Goal: Information Seeking & Learning: Learn about a topic

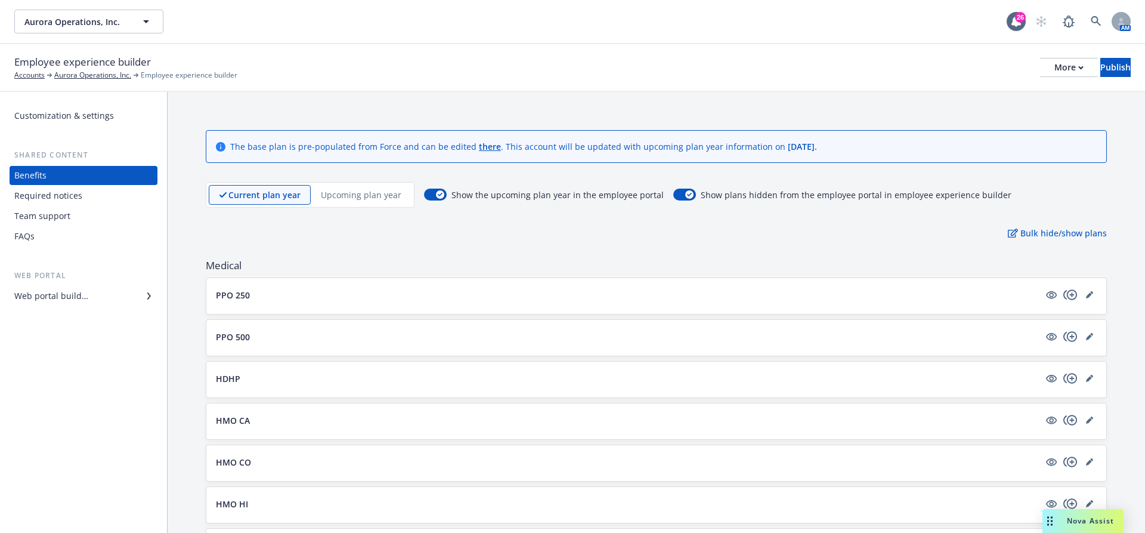
scroll to position [1058, 0]
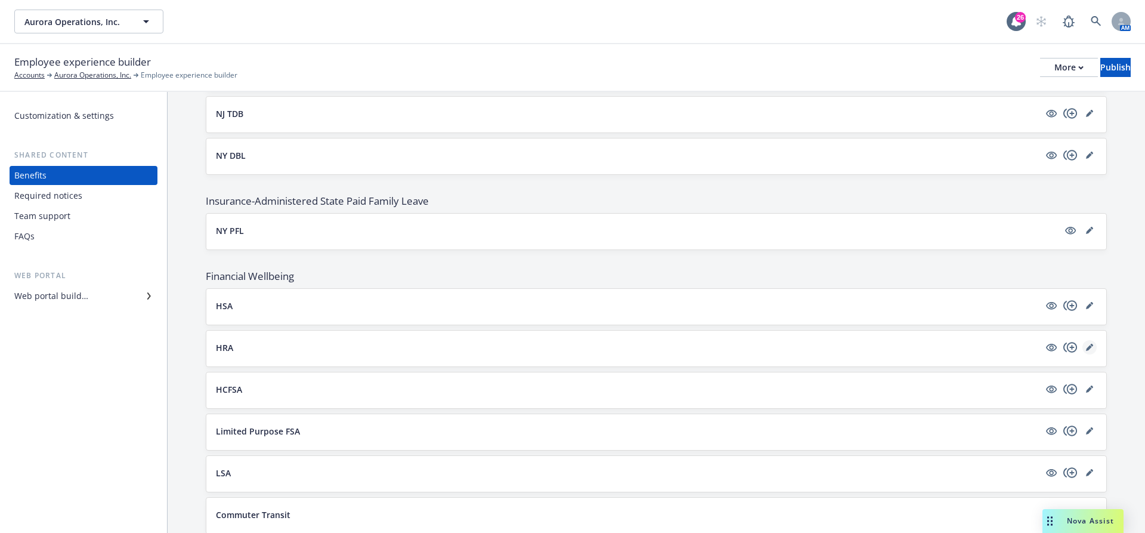
click at [1088, 344] on icon "editPencil" at bounding box center [1089, 347] width 7 height 7
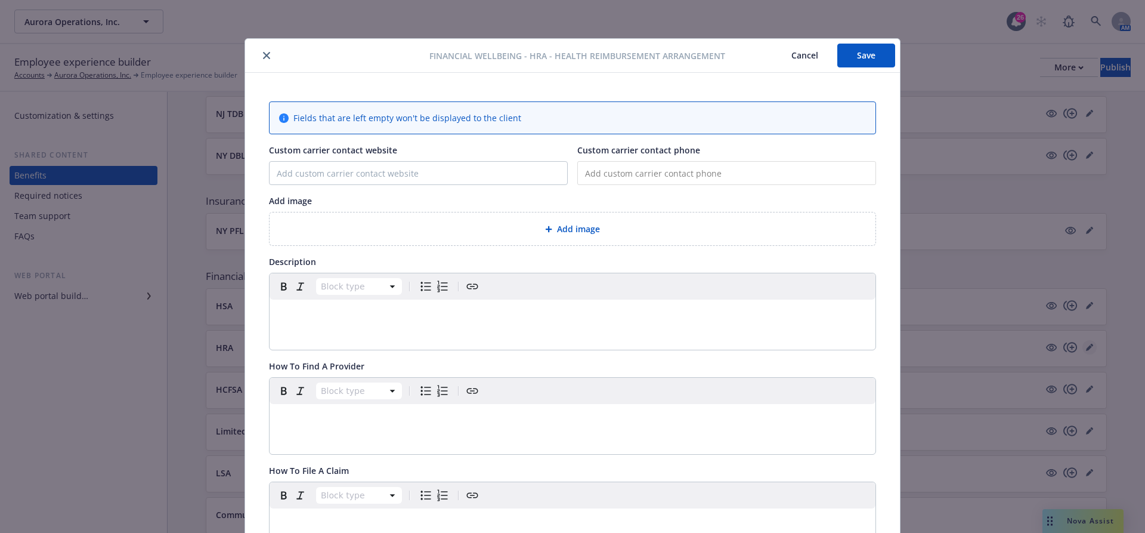
scroll to position [36, 0]
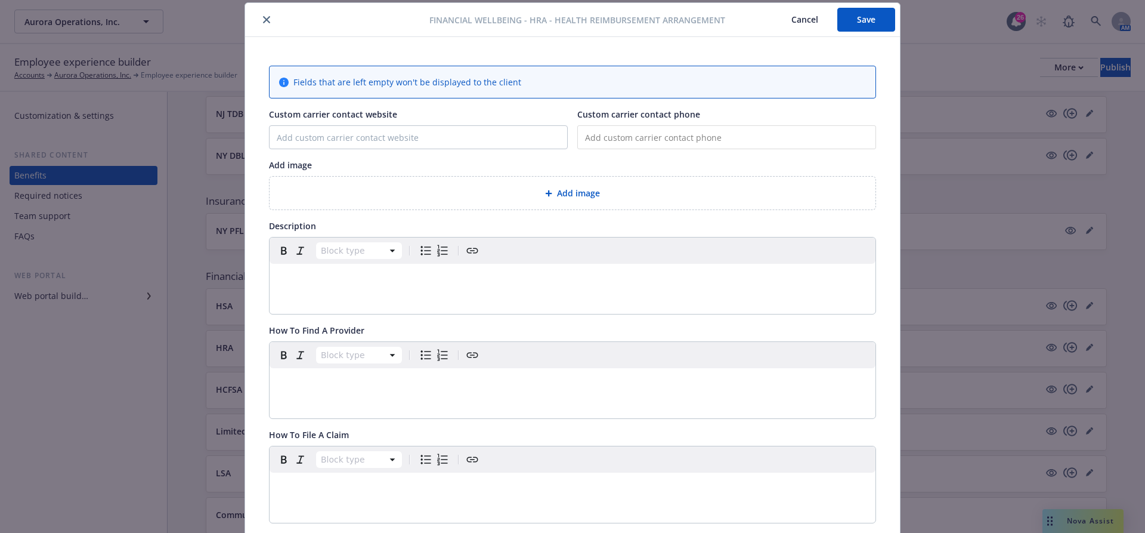
click at [804, 22] on button "Cancel" at bounding box center [805, 20] width 65 height 24
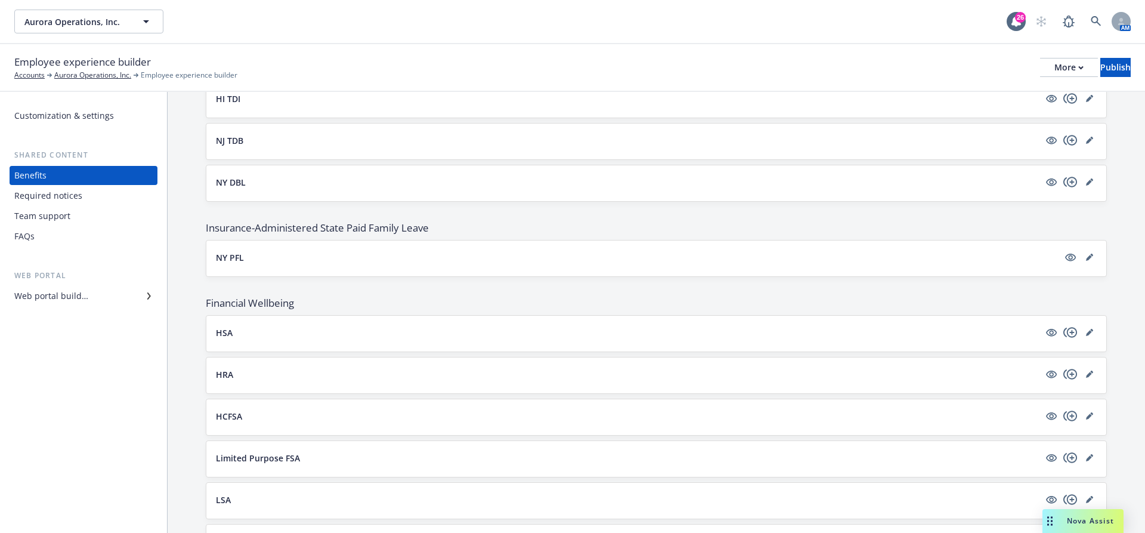
scroll to position [1073, 0]
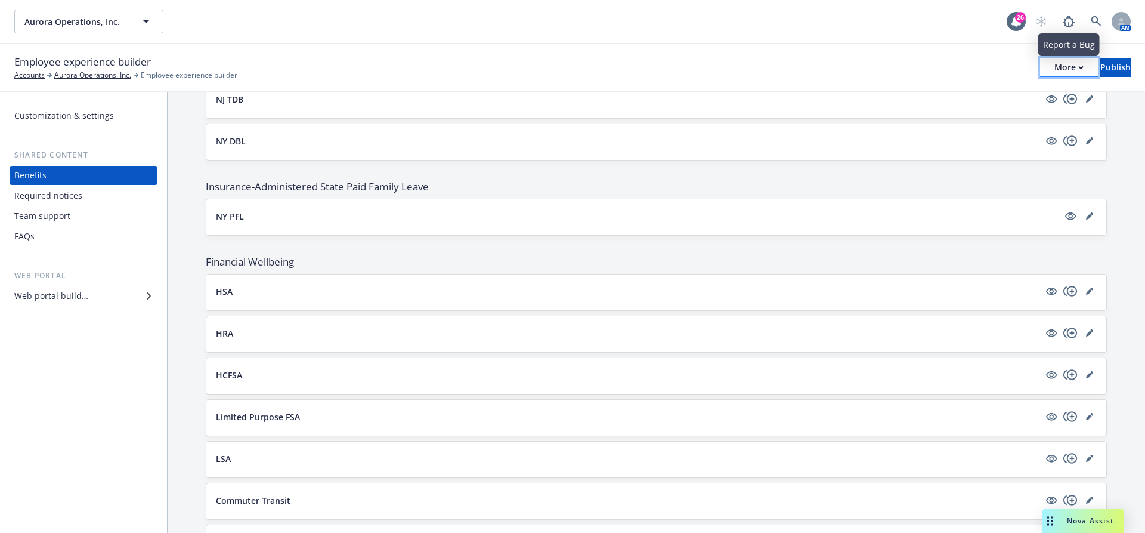
click at [1055, 64] on div "More" at bounding box center [1069, 67] width 29 height 18
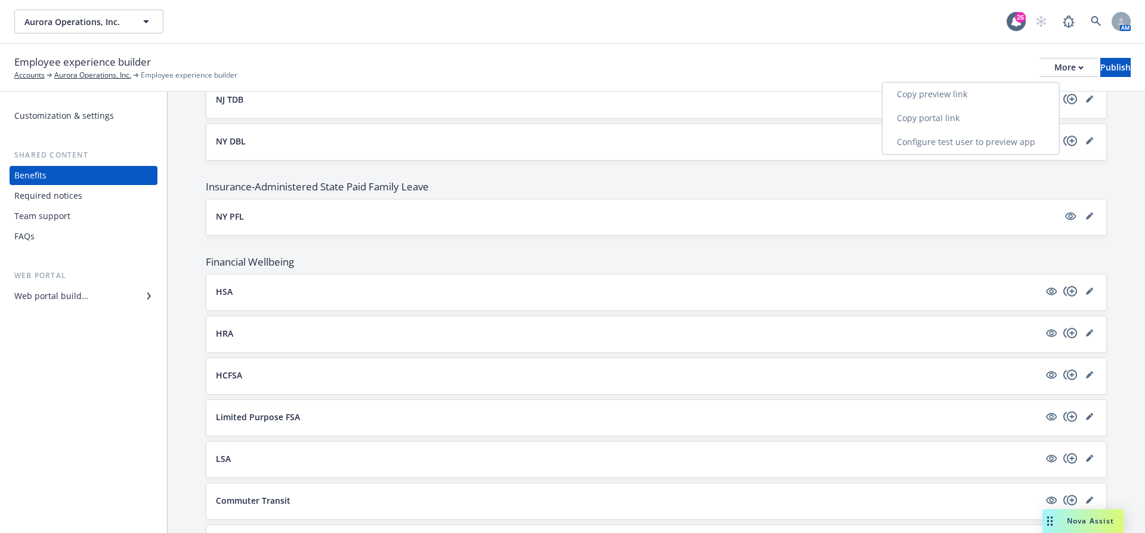
click at [948, 97] on link "Copy preview link" at bounding box center [971, 94] width 177 height 24
click at [1086, 329] on icon "editPencil" at bounding box center [1089, 332] width 7 height 7
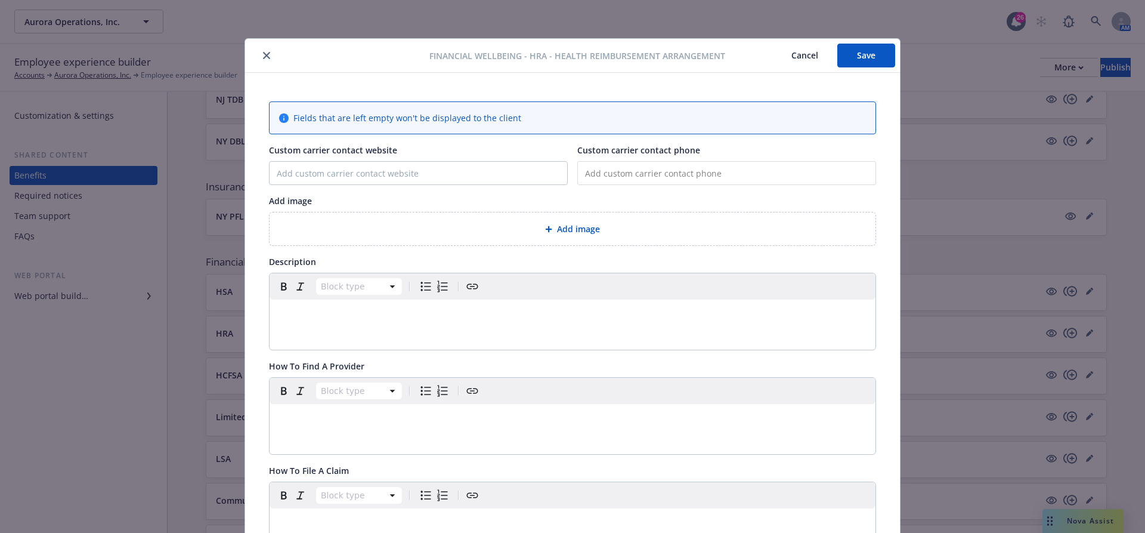
click at [810, 58] on button "Cancel" at bounding box center [805, 56] width 65 height 24
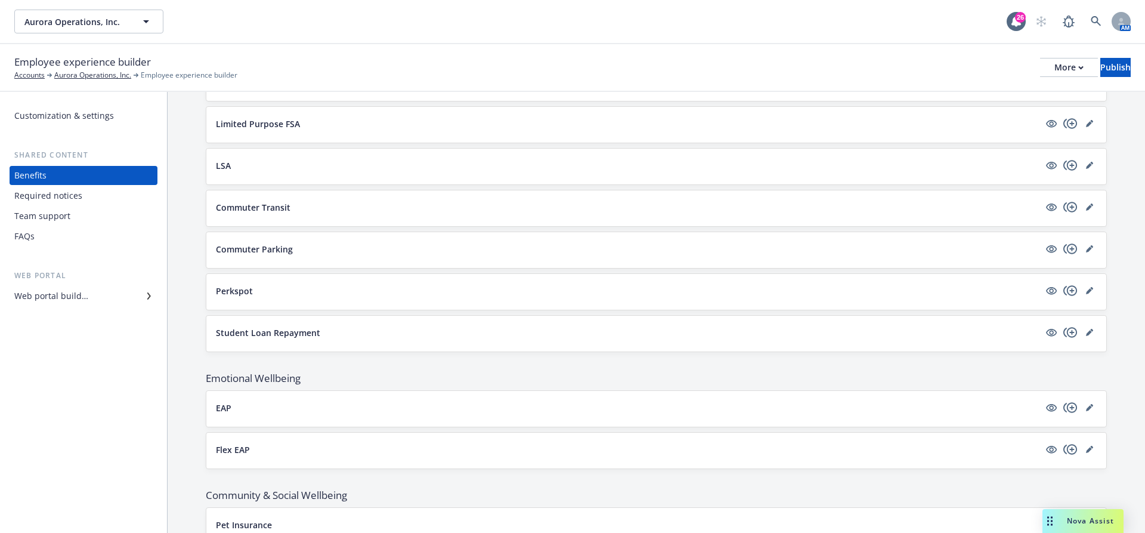
scroll to position [1369, 0]
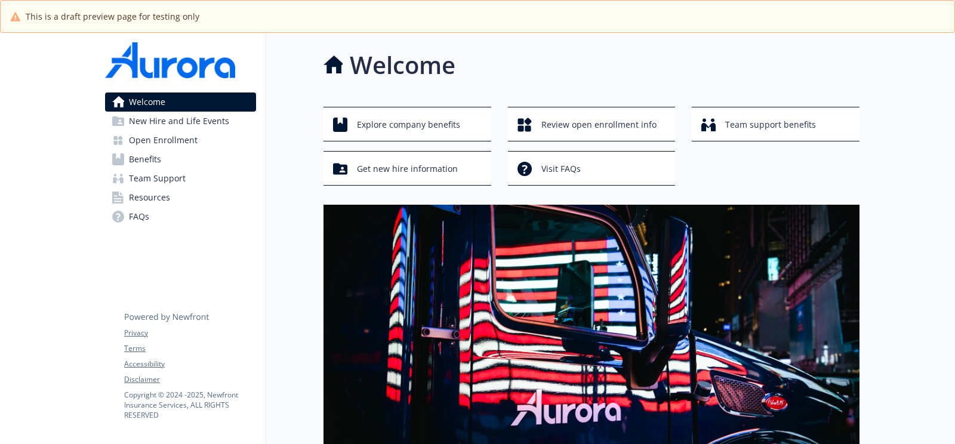
click at [153, 160] on span "Benefits" at bounding box center [145, 159] width 32 height 19
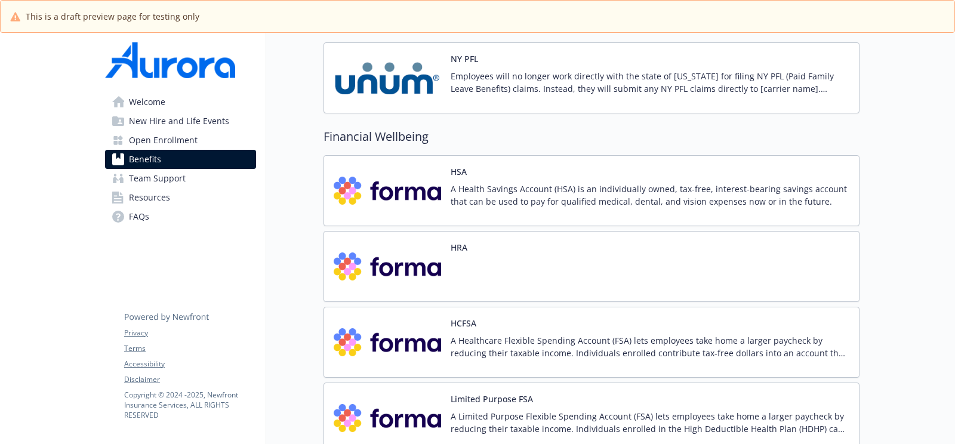
scroll to position [1785, 0]
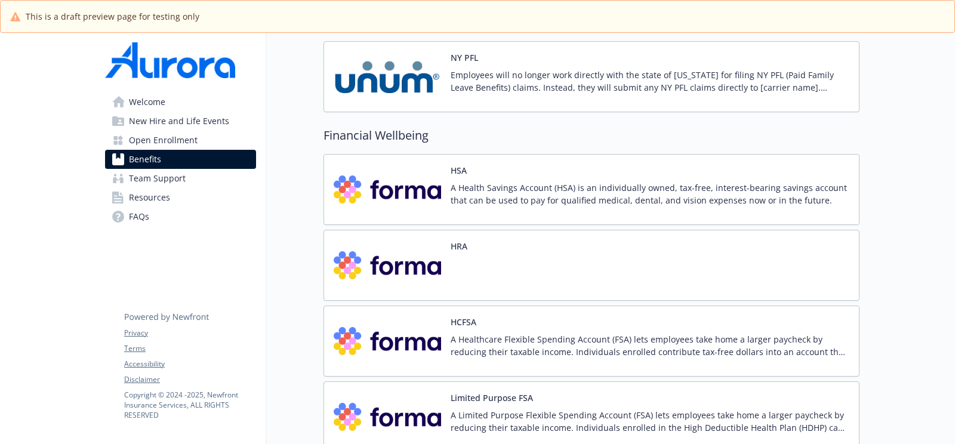
click at [431, 242] on img at bounding box center [386, 265] width 107 height 51
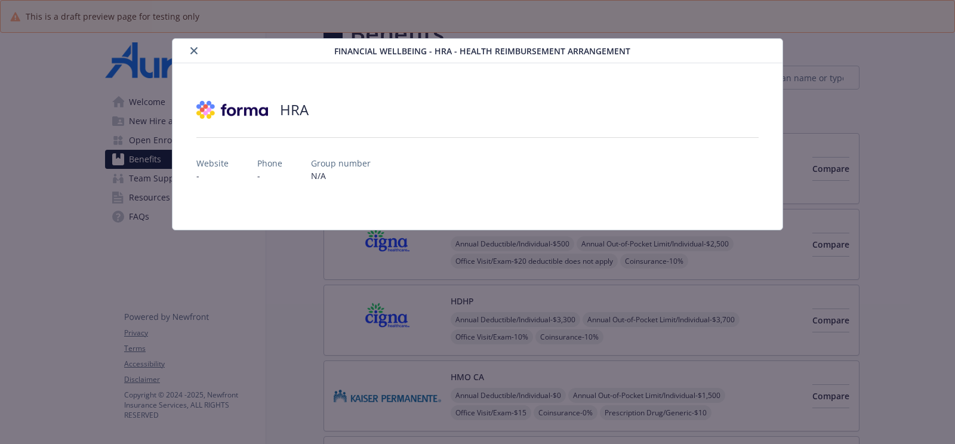
scroll to position [1785, 0]
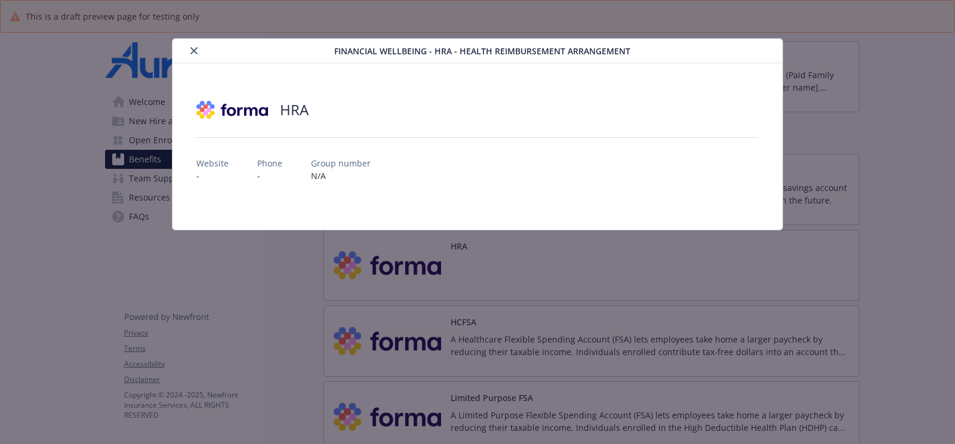
click at [199, 55] on button "close" at bounding box center [194, 51] width 14 height 14
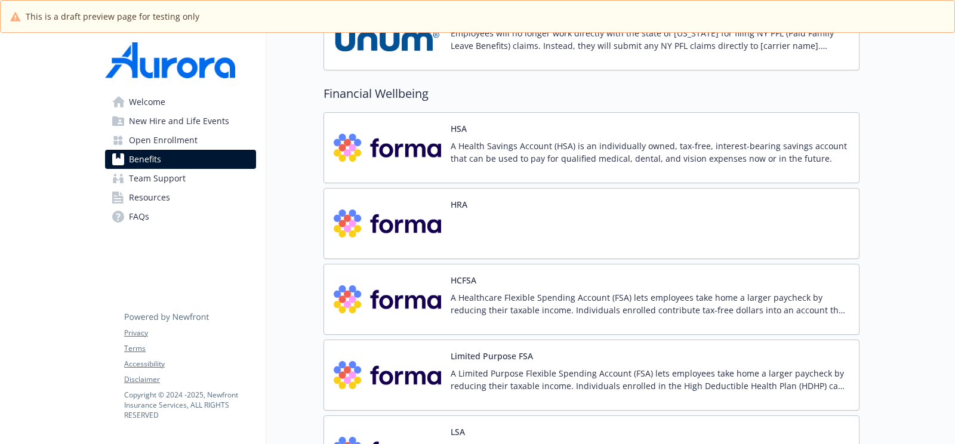
scroll to position [1827, 0]
click at [448, 263] on div "HCFSA A Healthcare Flexible Spending Account (FSA) lets employees take home a l…" at bounding box center [591, 298] width 536 height 71
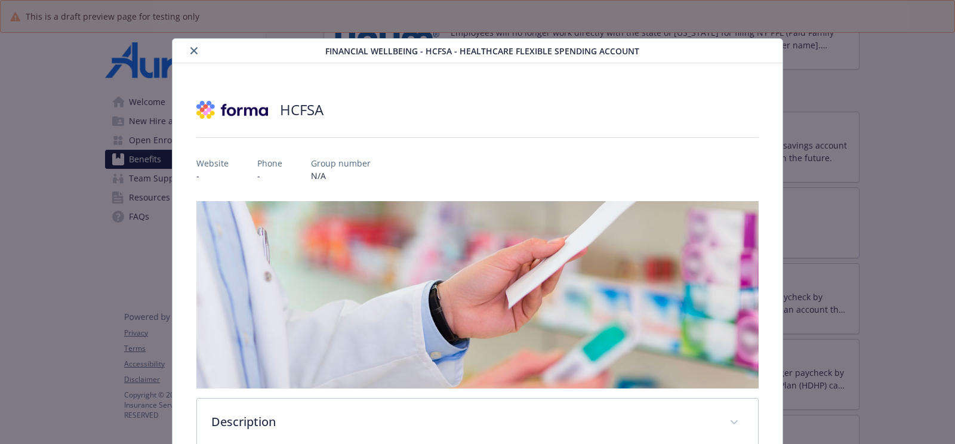
scroll to position [35, 0]
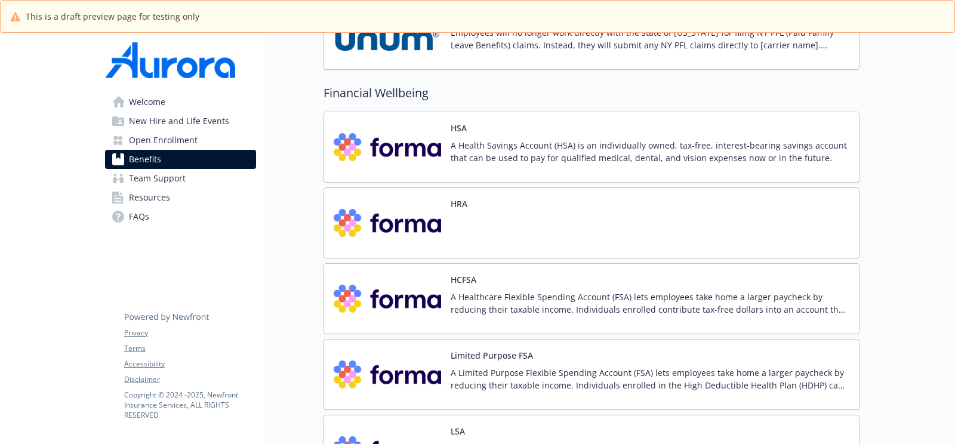
click at [475, 143] on p "A Health Savings Account (HSA) is an individually owned, tax-free, interest-bea…" at bounding box center [649, 151] width 399 height 25
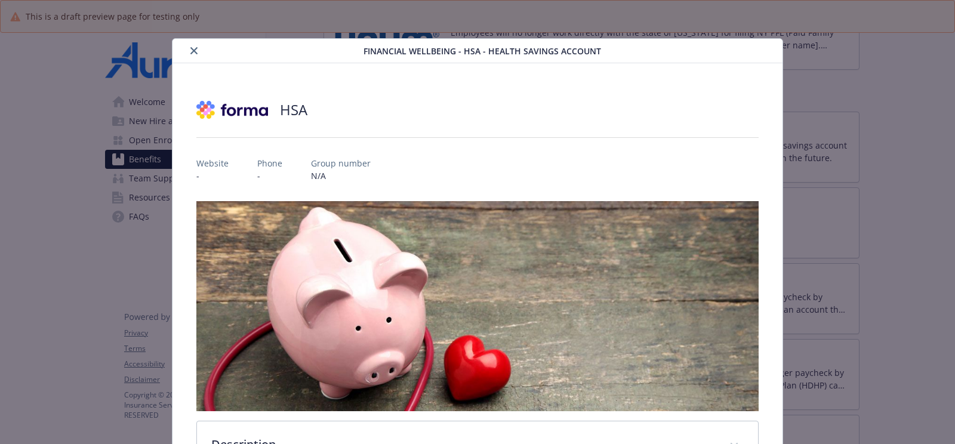
scroll to position [35, 0]
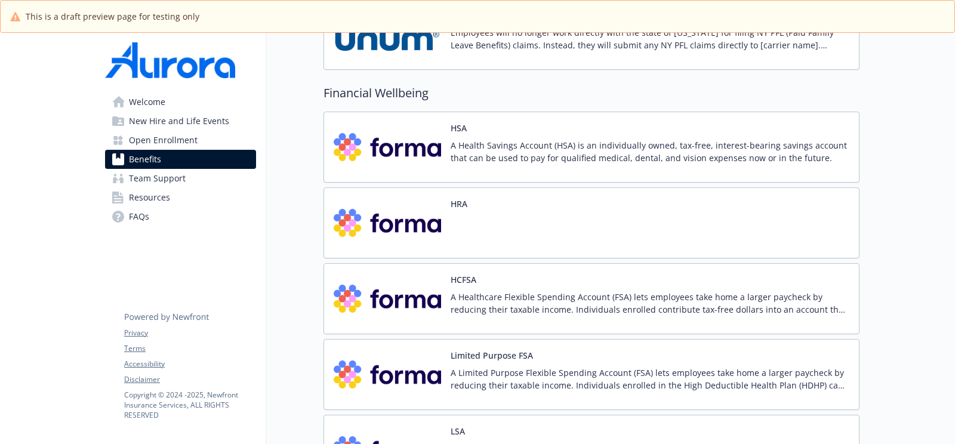
click at [526, 197] on div "HRA" at bounding box center [591, 222] width 536 height 71
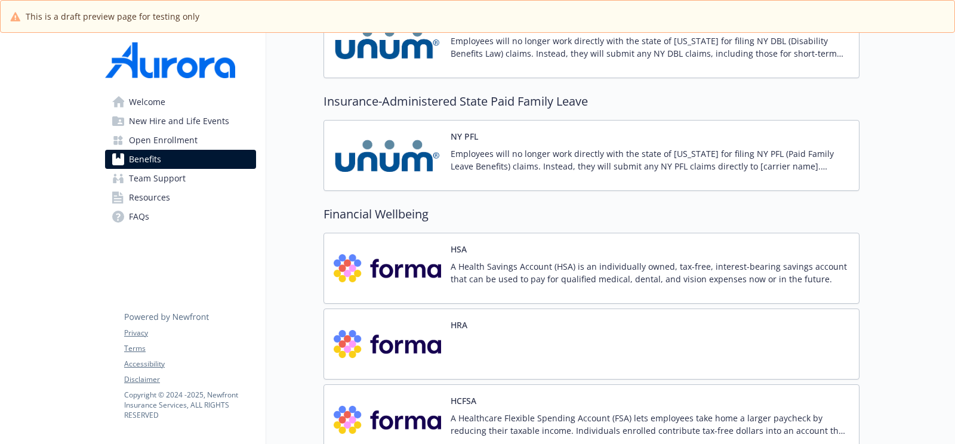
scroll to position [1713, 0]
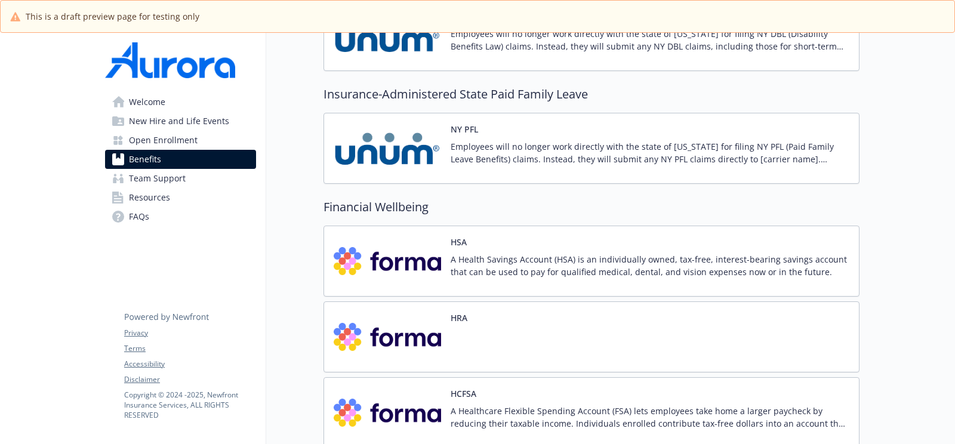
click at [510, 347] on div "HRA" at bounding box center [591, 336] width 536 height 71
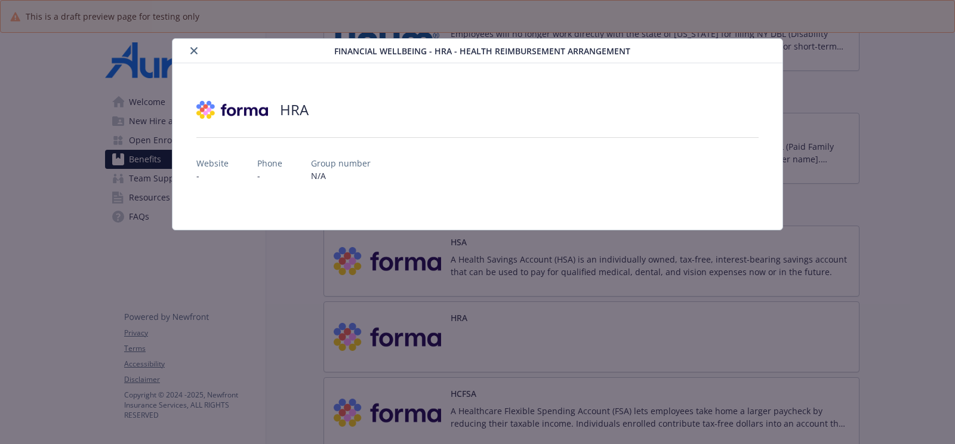
click at [510, 347] on div "Financial Wellbeing - HRA - Health Reimbursement Arrangement HRA Website - Phon…" at bounding box center [477, 222] width 955 height 444
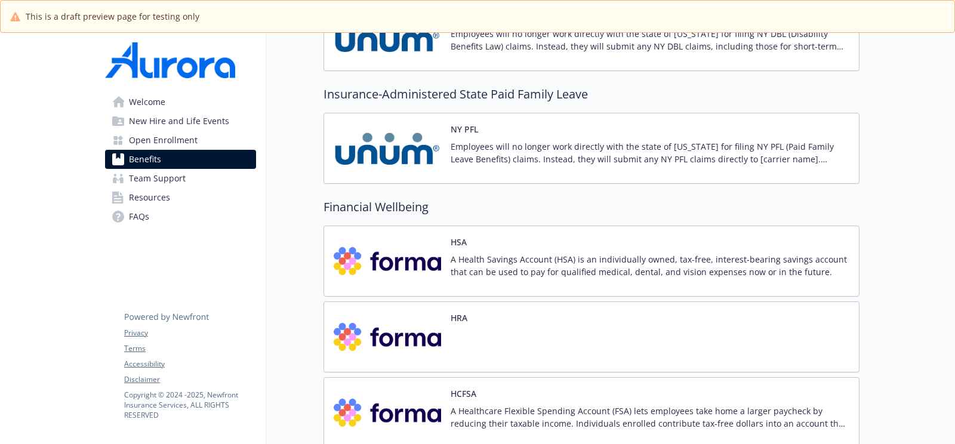
click at [470, 301] on div "HRA" at bounding box center [591, 336] width 536 height 71
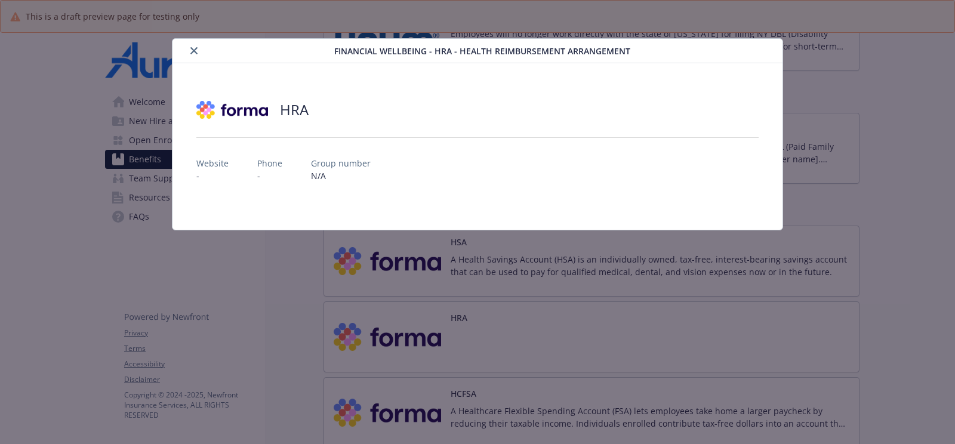
click at [187, 50] on button "close" at bounding box center [194, 51] width 14 height 14
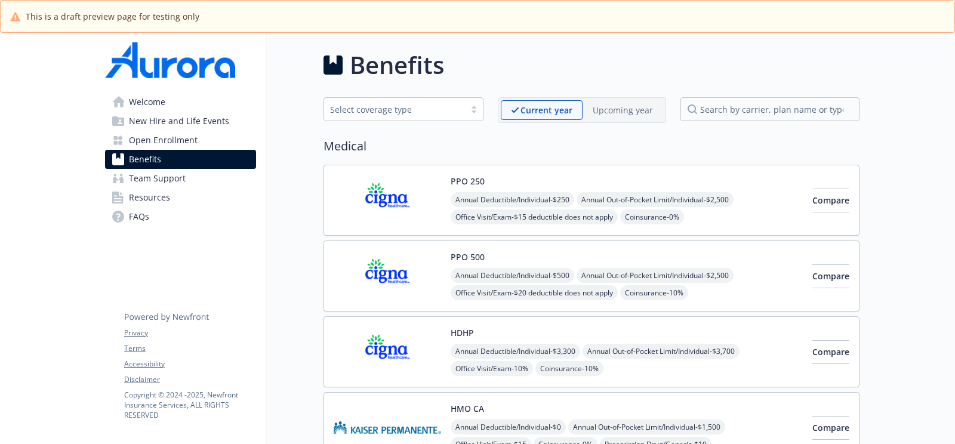
click at [622, 113] on p "Upcoming year" at bounding box center [622, 110] width 60 height 13
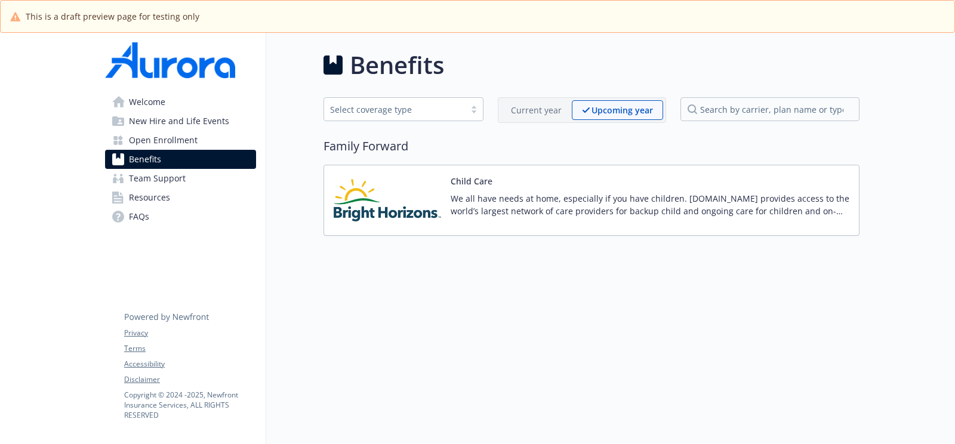
click at [527, 122] on div "Benefits Select coverage type Current year Upcoming year Family Forward Child C…" at bounding box center [591, 141] width 536 height 189
click at [527, 112] on p "Current year" at bounding box center [536, 110] width 51 height 13
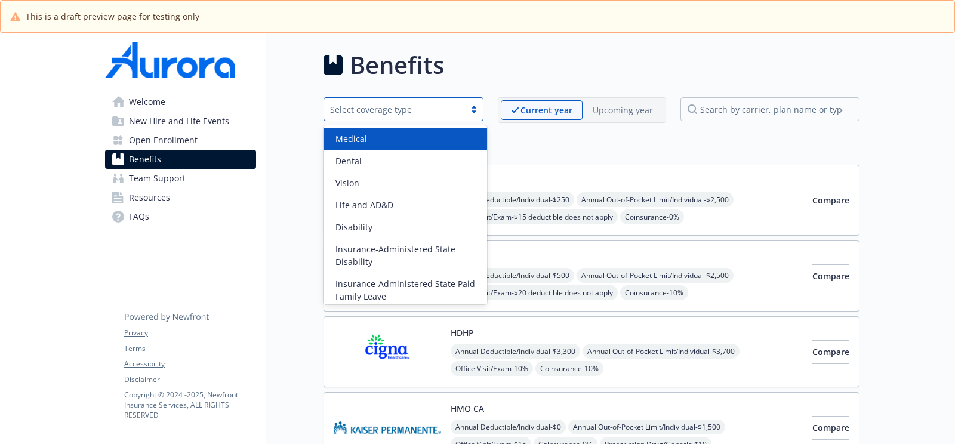
click at [437, 114] on div "Select coverage type" at bounding box center [394, 109] width 129 height 13
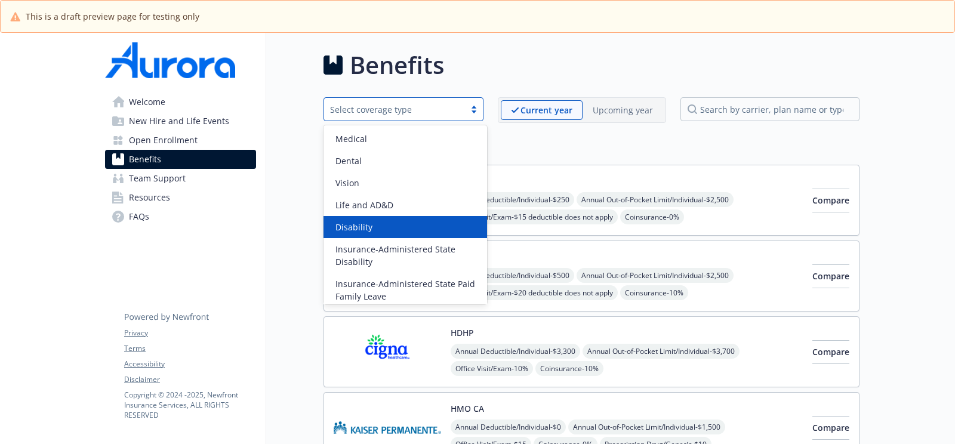
scroll to position [93, 0]
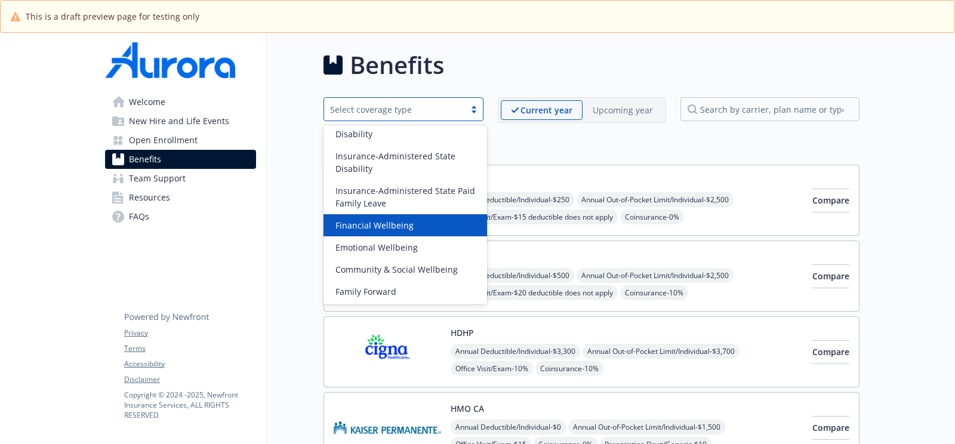
click at [392, 233] on div "Financial Wellbeing" at bounding box center [404, 225] width 163 height 22
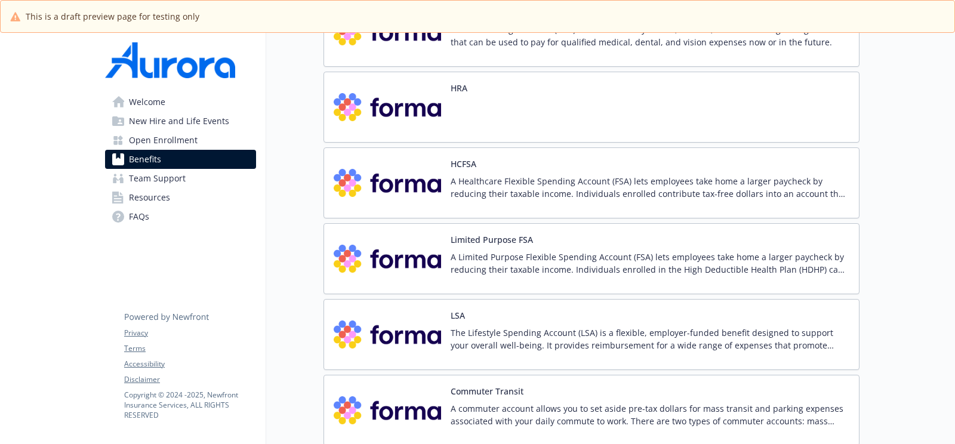
scroll to position [187, 0]
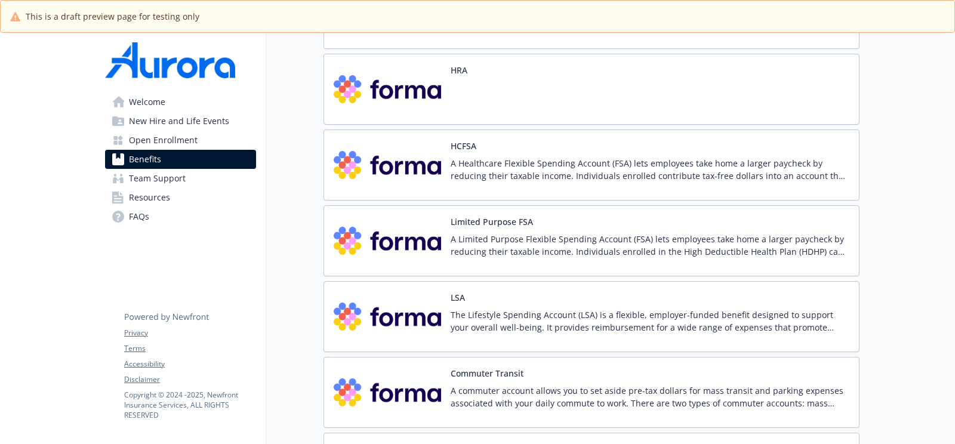
click at [576, 183] on div "A Healthcare Flexible Spending Account (FSA) lets employees take home a larger …" at bounding box center [649, 173] width 399 height 33
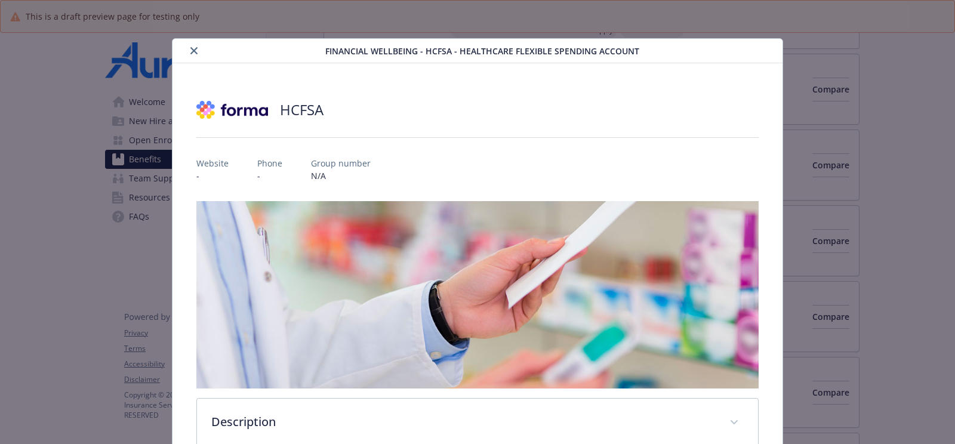
click at [184, 55] on div "details for plan Financial Wellbeing - HCFSA - Healthcare Flexible Spending Acc…" at bounding box center [251, 51] width 148 height 14
click at [189, 50] on button "close" at bounding box center [194, 51] width 14 height 14
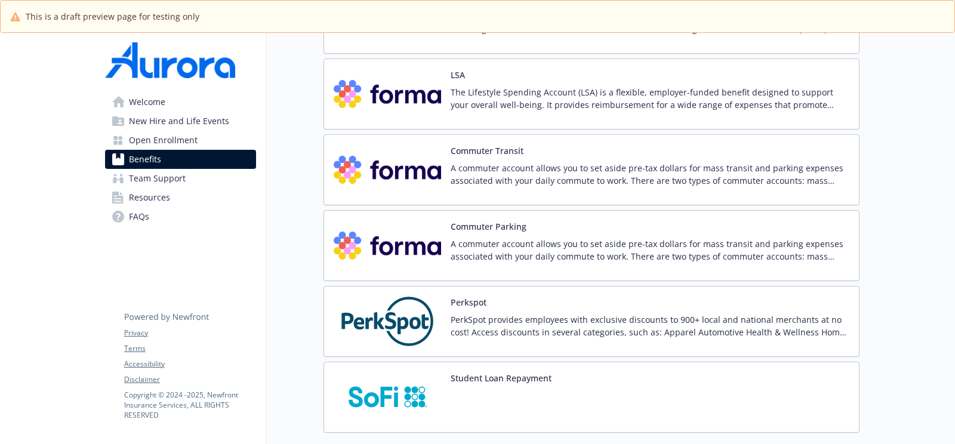
scroll to position [2164, 0]
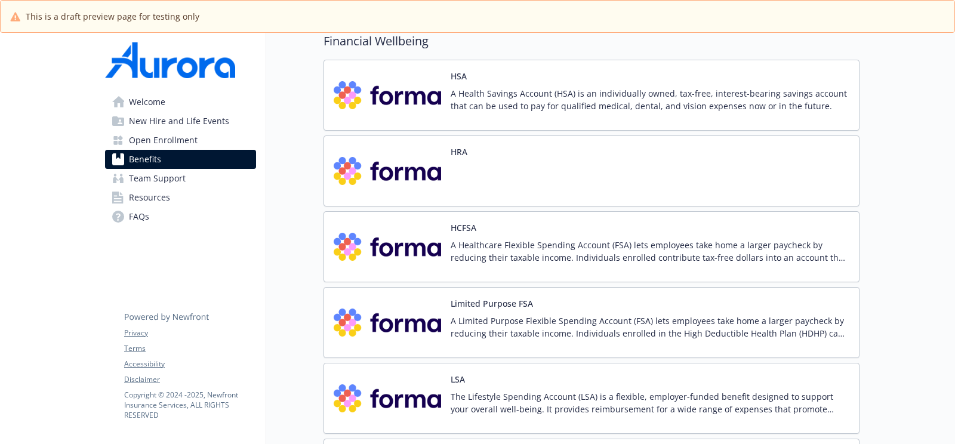
click at [503, 157] on div "HRA" at bounding box center [591, 170] width 536 height 71
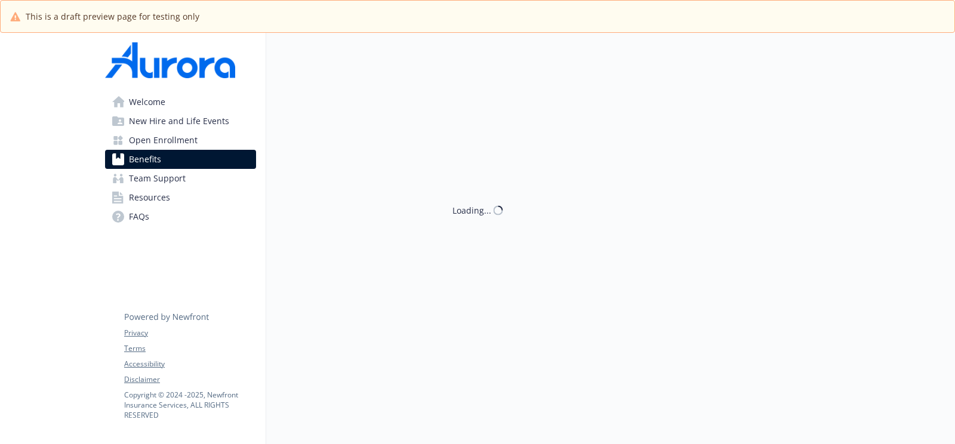
scroll to position [1879, 0]
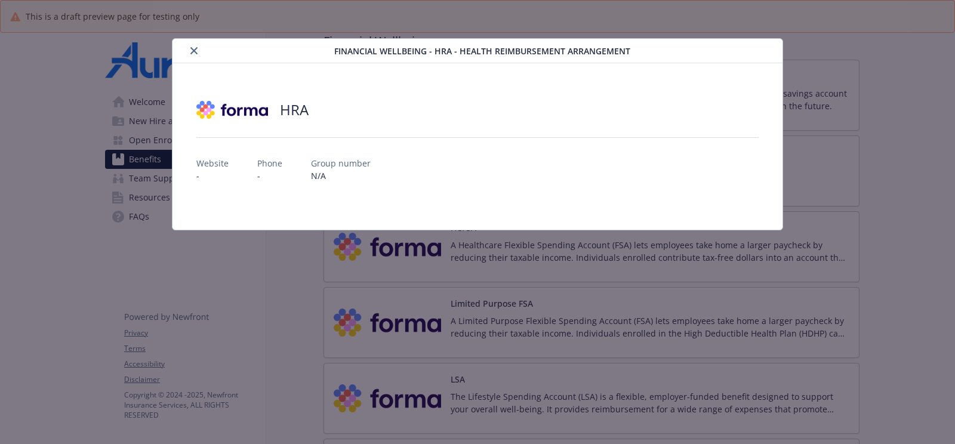
click at [194, 51] on icon "close" at bounding box center [193, 50] width 7 height 7
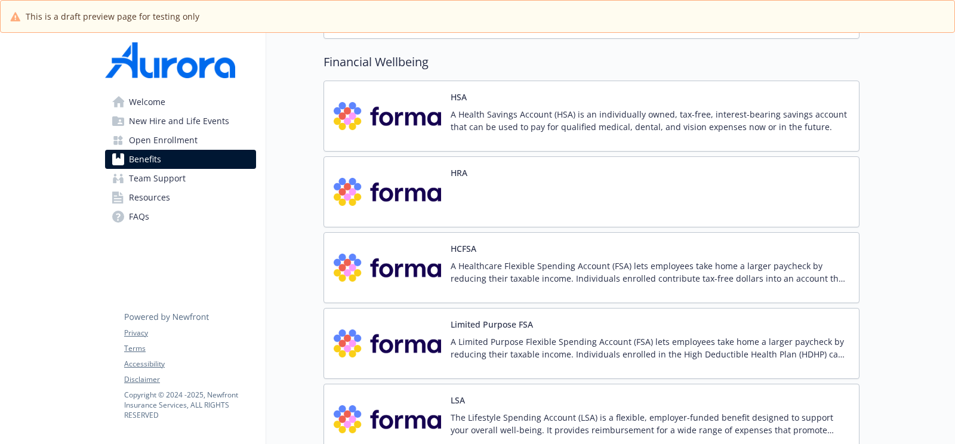
scroll to position [1855, 0]
